Goal: Entertainment & Leisure: Consume media (video, audio)

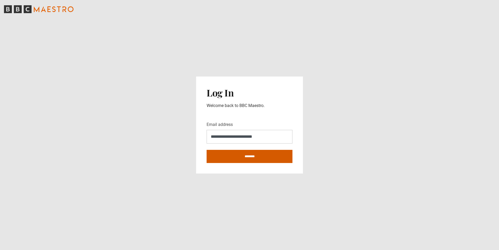
type input "**********"
click at [250, 158] on input "********" at bounding box center [250, 156] width 86 height 13
type input "**********"
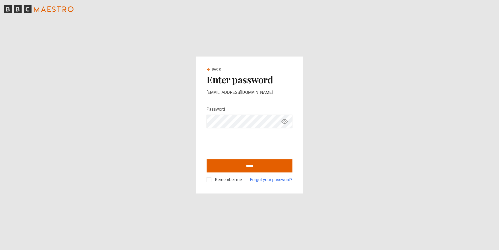
click at [286, 123] on icon "Show password" at bounding box center [285, 121] width 6 height 6
click at [286, 123] on icon "Hide password" at bounding box center [285, 121] width 6 height 6
click at [243, 166] on input "******" at bounding box center [250, 165] width 86 height 13
type input "**********"
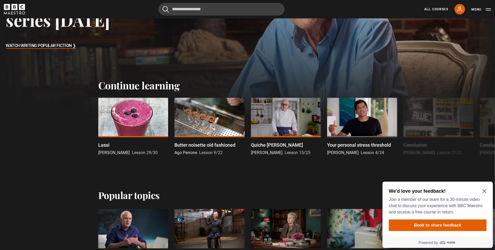
click at [485, 190] on icon "Close Maze Prompt" at bounding box center [484, 191] width 4 height 4
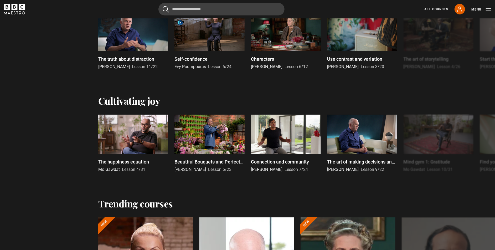
scroll to position [311, 0]
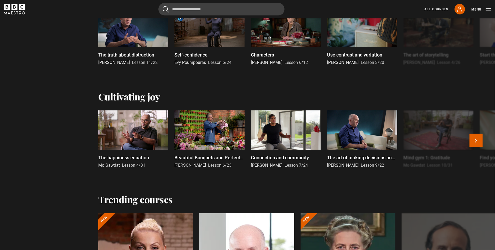
click at [355, 133] on div at bounding box center [362, 129] width 70 height 39
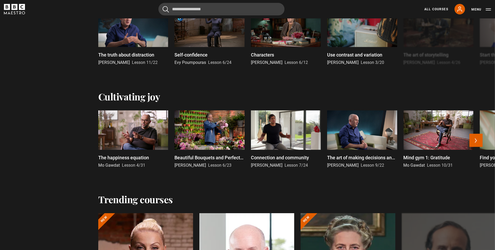
click at [355, 133] on div at bounding box center [362, 129] width 70 height 39
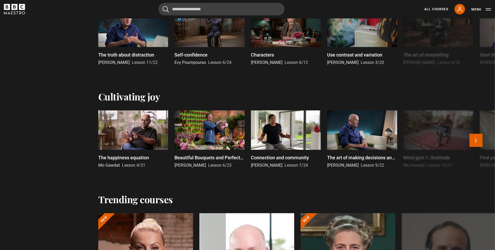
click at [355, 133] on div at bounding box center [362, 129] width 70 height 39
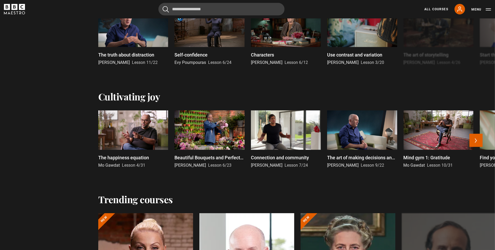
click at [355, 133] on div at bounding box center [362, 129] width 70 height 39
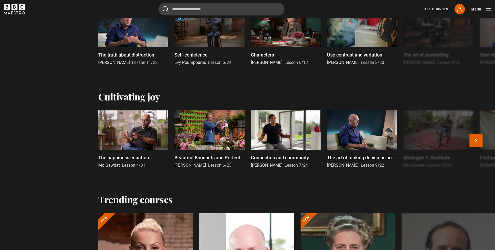
click at [336, 158] on p "The art of making decisions and the joy of missing out" at bounding box center [362, 157] width 70 height 7
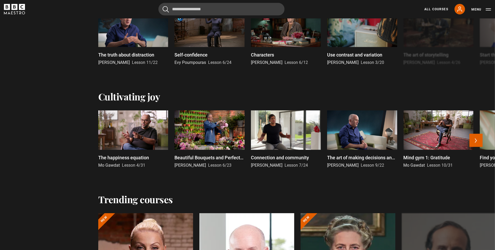
click at [336, 157] on p "The art of making decisions and the joy of missing out" at bounding box center [362, 157] width 70 height 7
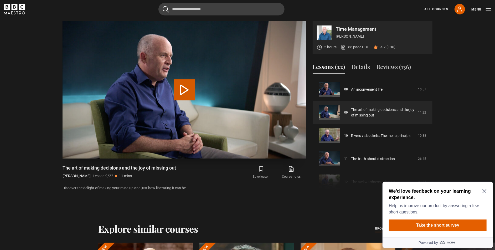
click at [183, 89] on button "Play Lesson The art of making decisions and the joy of missing out" at bounding box center [184, 89] width 21 height 21
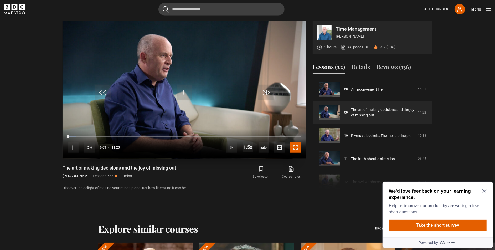
click at [295, 148] on span "Video Player" at bounding box center [295, 147] width 11 height 11
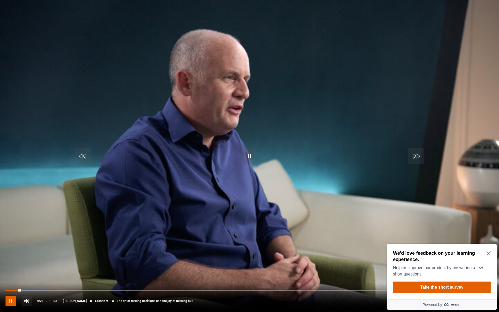
click at [14, 250] on span "Video Player" at bounding box center [11, 301] width 11 height 11
click at [248, 157] on span "Video Player" at bounding box center [250, 156] width 16 height 16
click at [133, 178] on video "Video Player" at bounding box center [249, 156] width 499 height 312
click at [249, 154] on span "Video Player" at bounding box center [250, 156] width 16 height 16
click at [247, 155] on span "Video Player" at bounding box center [250, 156] width 16 height 16
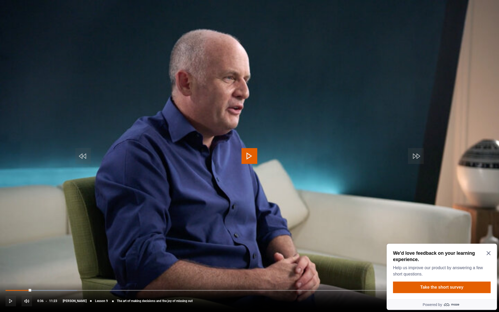
click at [247, 154] on span "Video Player" at bounding box center [250, 156] width 16 height 16
click at [84, 250] on div "Loaded : 18.30% 01:49 01:49" at bounding box center [250, 290] width 488 height 2
click at [108, 250] on div "10s Skip Back 10 seconds Pause 10s Skip Forward 10 seconds Loaded : 21.96% 02:0…" at bounding box center [249, 297] width 499 height 29
click at [108, 250] on div "Progress Bar" at bounding box center [93, 290] width 46 height 2
click at [166, 250] on div "03:44" at bounding box center [166, 290] width 1 height 2
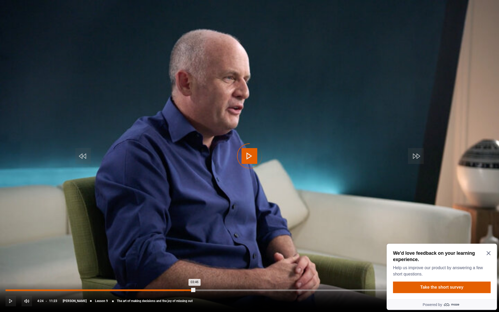
click at [195, 250] on div "Loaded : 36.60% 04:24 03:46" at bounding box center [250, 290] width 488 height 2
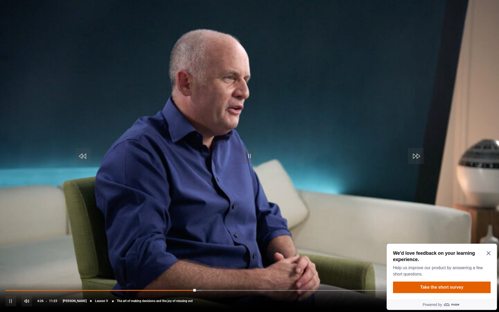
click at [257, 250] on div "10s Skip Back 10 seconds Pause 10s Skip Forward 10 seconds Loaded : 40.26% 05:5…" at bounding box center [249, 297] width 499 height 29
click at [258, 250] on div "05:52" at bounding box center [258, 290] width 1 height 2
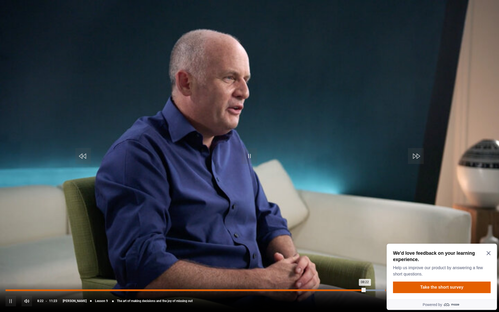
click at [385, 250] on div "08:51" at bounding box center [385, 290] width 1 height 2
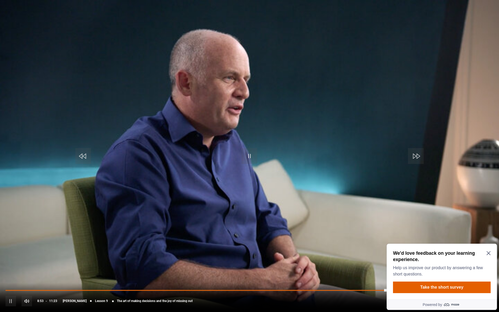
click at [416, 250] on div "10s Skip Back 10 seconds Pause 10s Skip Forward 10 seconds Loaded : 83.46% 09:3…" at bounding box center [249, 297] width 499 height 29
click at [409, 250] on div "10s Skip Back 10 seconds Pause 10s Skip Forward 10 seconds Loaded : 84.19% 09:3…" at bounding box center [249, 297] width 499 height 29
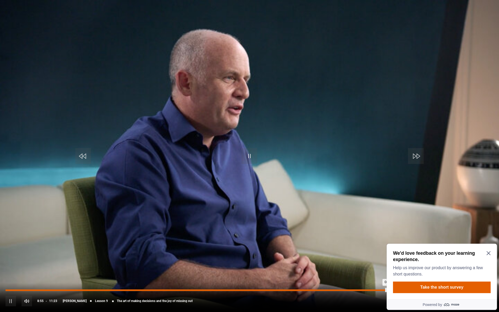
click at [402, 250] on div "10s Skip Back 10 seconds Pause 10s Skip Forward 10 seconds Loaded : 84.92% 09:3…" at bounding box center [249, 297] width 499 height 29
click at [405, 250] on div "Loaded : 84.92% 09:19 08:57" at bounding box center [250, 290] width 488 height 2
click at [427, 250] on div "Loaded : 92.24% 09:50 09:35" at bounding box center [250, 290] width 488 height 2
click at [448, 250] on div "Loaded : 92.97% 10:19 09:51" at bounding box center [250, 290] width 488 height 2
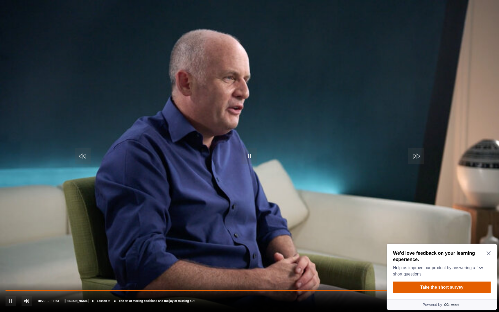
click at [464, 250] on div "10s Skip Back 10 seconds Pause 10s Skip Forward 10 seconds Loaded : 93.70% 10:2…" at bounding box center [249, 297] width 499 height 29
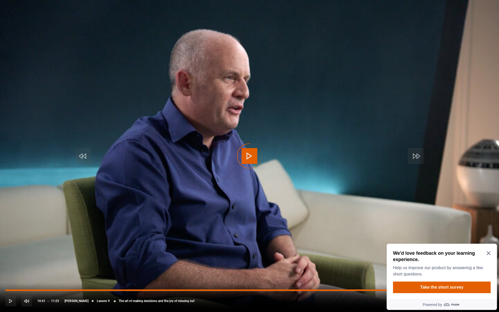
click at [464, 250] on div "Loaded : 94.44% 10:41 10:41" at bounding box center [250, 290] width 488 height 2
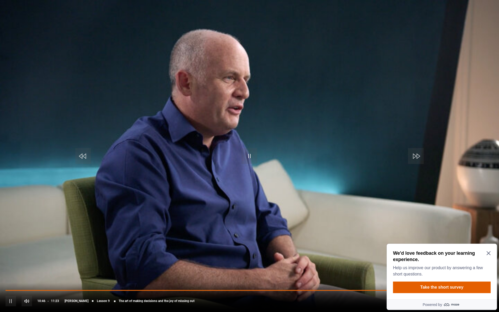
click at [478, 250] on div "10s Skip Back 10 seconds Pause 10s Skip Forward 10 seconds Loaded : 96.63% 11:0…" at bounding box center [249, 297] width 499 height 29
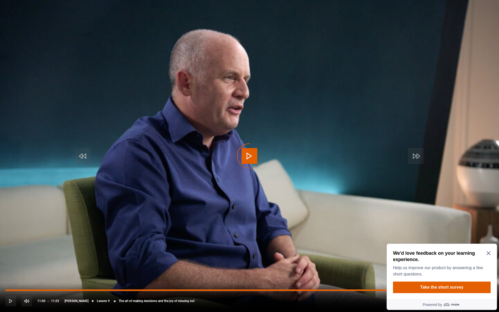
click at [478, 250] on div "Progress Bar" at bounding box center [465, 290] width 32 height 2
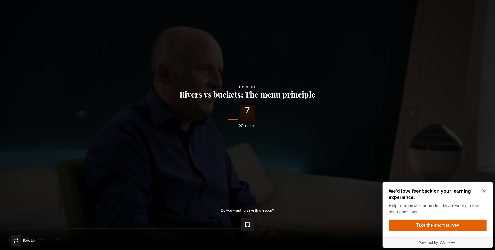
scroll to position [224, 0]
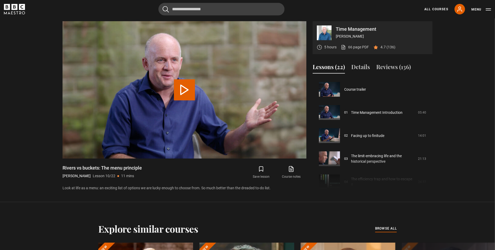
scroll to position [208, 0]
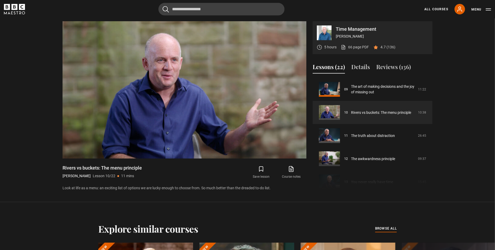
click at [63, 189] on p "Look at life as a menu: an exciting list of options we are lucky enough to choo…" at bounding box center [185, 188] width 244 height 6
drag, startPoint x: 63, startPoint y: 167, endPoint x: 283, endPoint y: 189, distance: 221.5
click at [284, 190] on div "Rivers vs buckets: The menu principle [PERSON_NAME] Lesson 10/22 11 mins Look a…" at bounding box center [185, 178] width 244 height 26
copy div "Rivers vs buckets: The menu principle [PERSON_NAME] Lesson 10/22 11 mins Look a…"
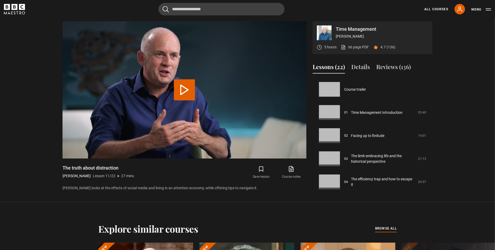
scroll to position [231, 0]
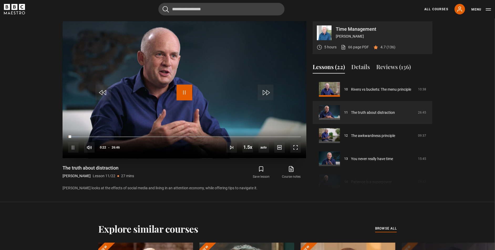
click at [187, 92] on span "Video Player" at bounding box center [185, 93] width 16 height 16
